Goal: Task Accomplishment & Management: Manage account settings

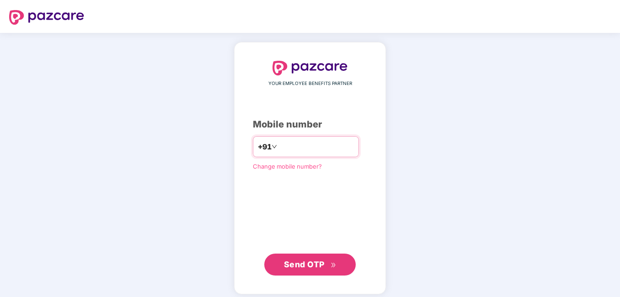
click at [297, 140] on input "number" at bounding box center [316, 146] width 75 height 15
click at [279, 148] on input "**********" at bounding box center [316, 146] width 75 height 15
type input "**********"
click at [327, 266] on span "Send OTP" at bounding box center [310, 264] width 53 height 13
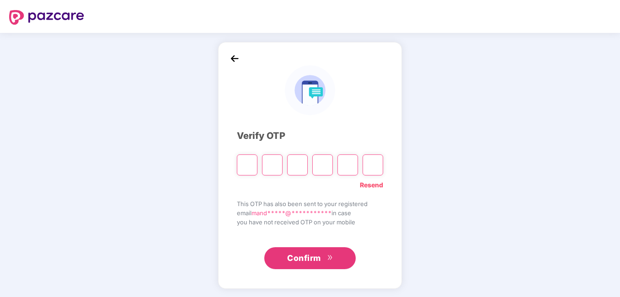
type input "*"
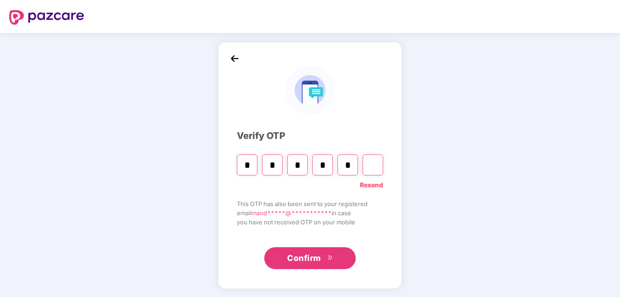
type input "*"
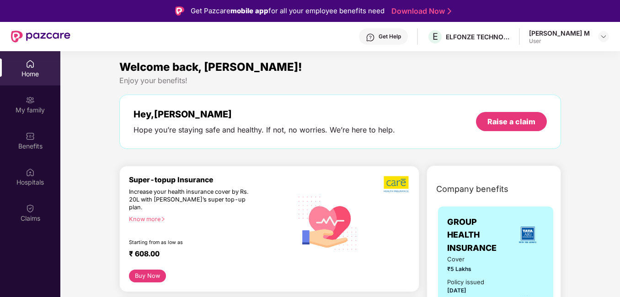
scroll to position [46, 0]
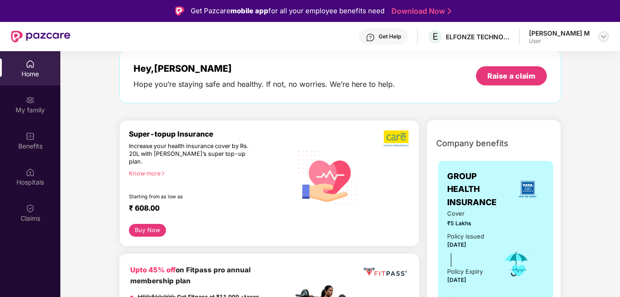
click at [603, 37] on img at bounding box center [602, 36] width 7 height 7
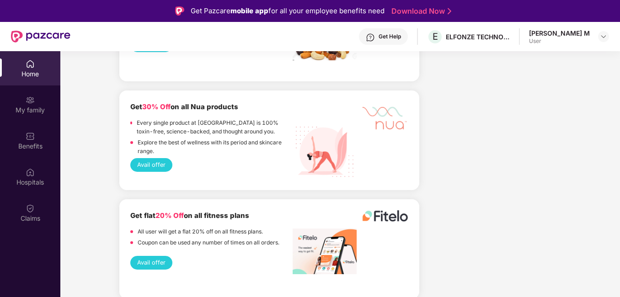
scroll to position [1279, 0]
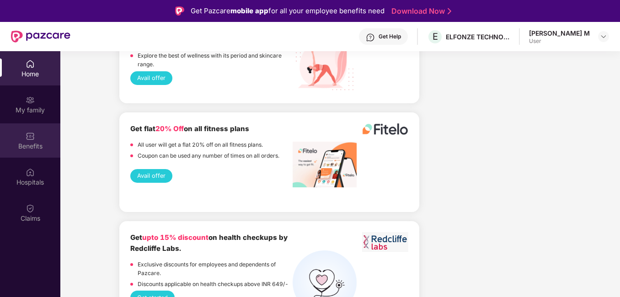
click at [20, 138] on div "Benefits" at bounding box center [30, 140] width 60 height 34
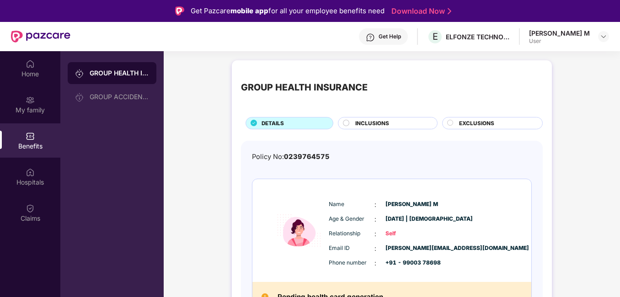
click at [388, 124] on div "INCLUSIONS" at bounding box center [391, 124] width 82 height 10
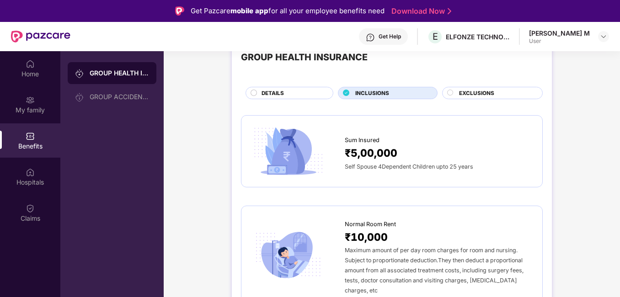
scroll to position [46, 0]
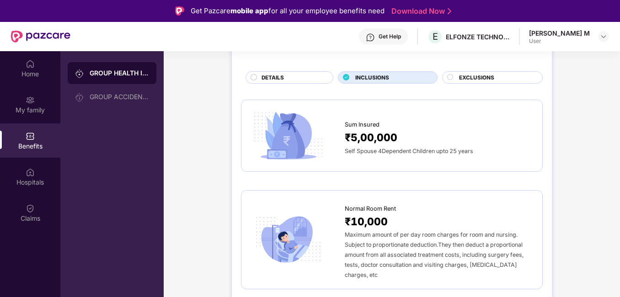
click at [490, 75] on span "EXCLUSIONS" at bounding box center [476, 78] width 35 height 8
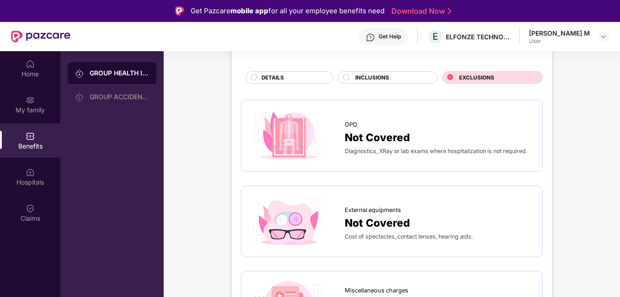
click at [286, 74] on div "DETAILS" at bounding box center [292, 79] width 71 height 10
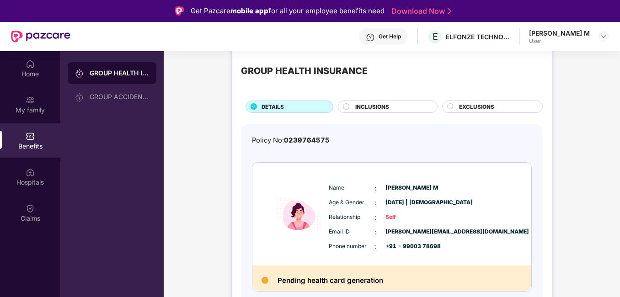
scroll to position [51, 0]
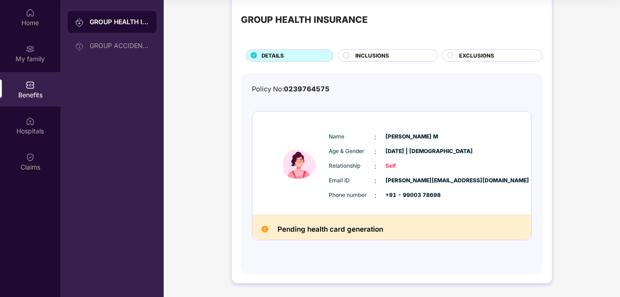
click at [286, 230] on h2 "Pending health card generation" at bounding box center [330, 229] width 106 height 12
click at [266, 233] on img at bounding box center [264, 229] width 7 height 7
click at [324, 225] on h2 "Pending health card generation" at bounding box center [330, 229] width 106 height 12
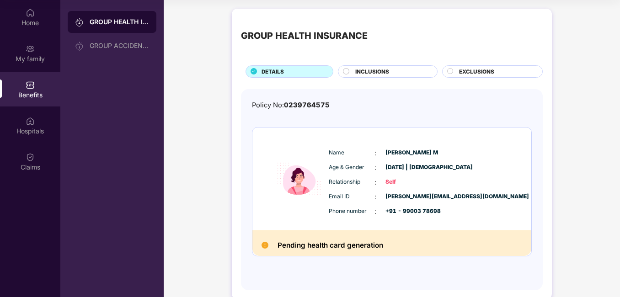
scroll to position [0, 0]
click at [21, 64] on div "My family" at bounding box center [30, 53] width 60 height 34
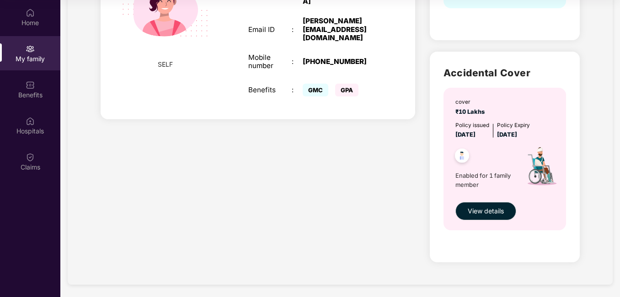
scroll to position [237, 0]
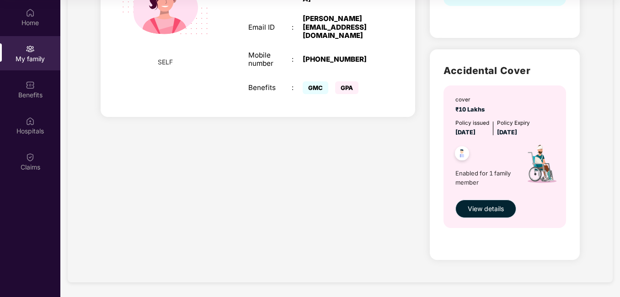
click at [498, 203] on button "View details" at bounding box center [485, 209] width 61 height 18
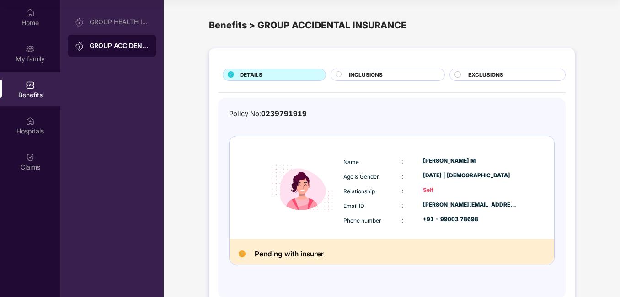
scroll to position [25, 0]
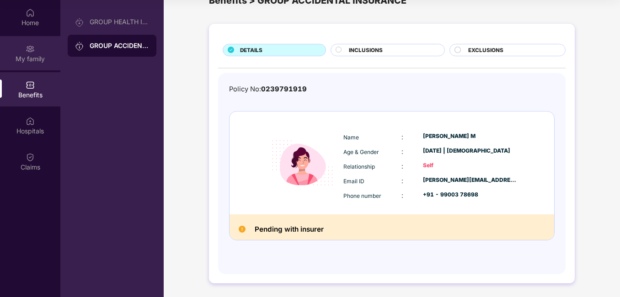
click at [42, 48] on div "My family" at bounding box center [30, 53] width 60 height 34
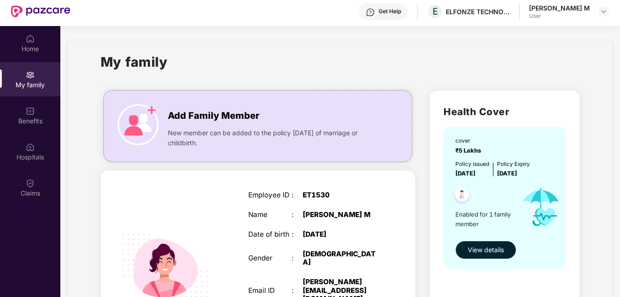
scroll to position [0, 0]
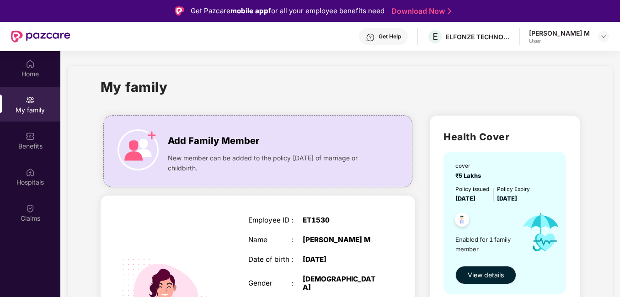
click at [583, 42] on div "User" at bounding box center [559, 40] width 61 height 7
click at [582, 38] on div "User" at bounding box center [559, 40] width 61 height 7
click at [603, 40] on img at bounding box center [602, 36] width 7 height 7
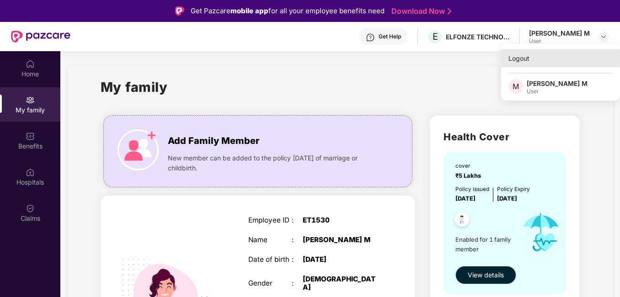
click at [529, 60] on div "Logout" at bounding box center [560, 58] width 119 height 18
